Goal: Information Seeking & Learning: Learn about a topic

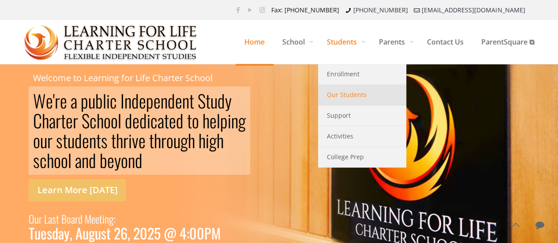
click at [345, 97] on span "Our Students" at bounding box center [347, 94] width 40 height 11
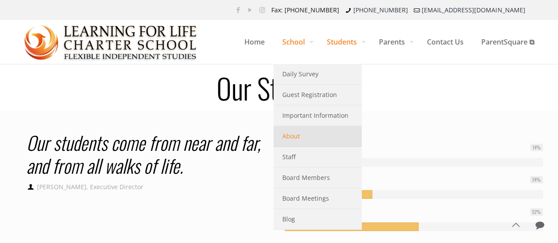
click at [288, 135] on span "About" at bounding box center [291, 136] width 18 height 11
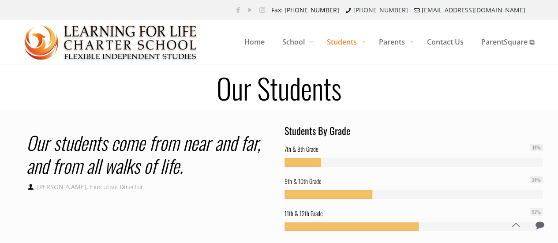
scroll to position [25, 0]
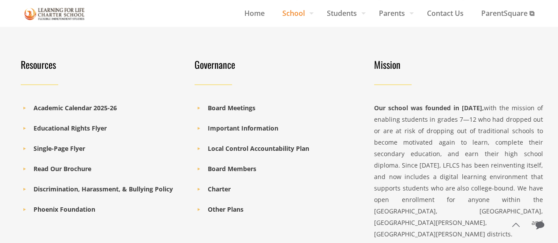
scroll to position [926, 0]
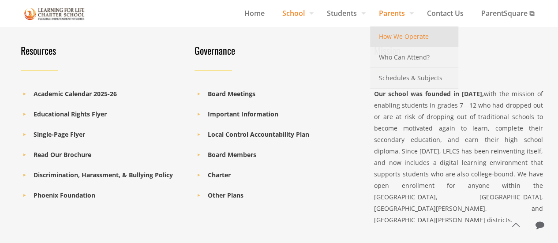
click at [403, 36] on span "How We Operate" at bounding box center [404, 36] width 50 height 11
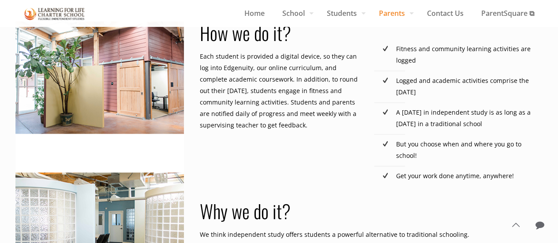
scroll to position [441, 0]
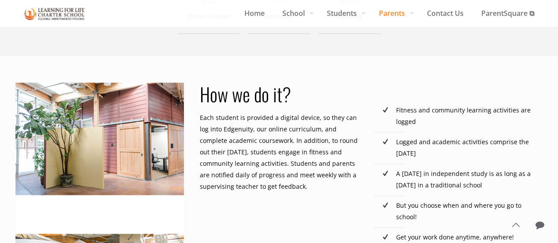
drag, startPoint x: 273, startPoint y: 187, endPoint x: 199, endPoint y: 117, distance: 100.8
click at [200, 117] on p "Each student is provided a digital device, so they can log into Edgenuity, our …" at bounding box center [282, 152] width 164 height 80
copy p "Each student is provided a digital device, so they can log into Edgenuity, our …"
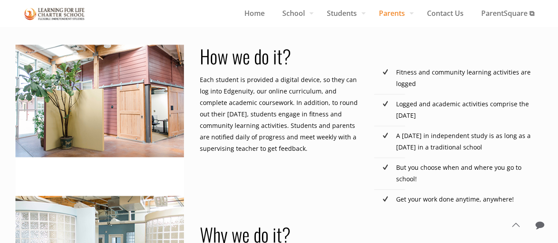
scroll to position [529, 0]
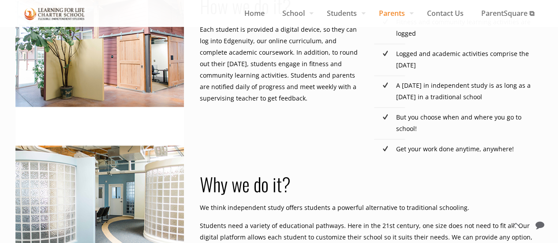
click at [330, 135] on div "How we do it? Each student is provided a digital device, so they can log into E…" at bounding box center [369, 153] width 348 height 319
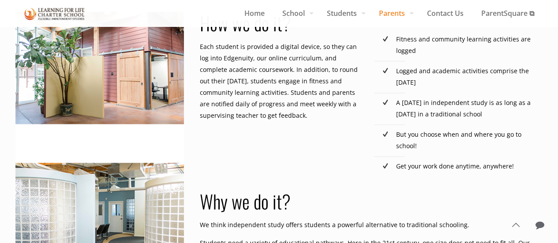
scroll to position [485, 0]
